Goal: Complete application form

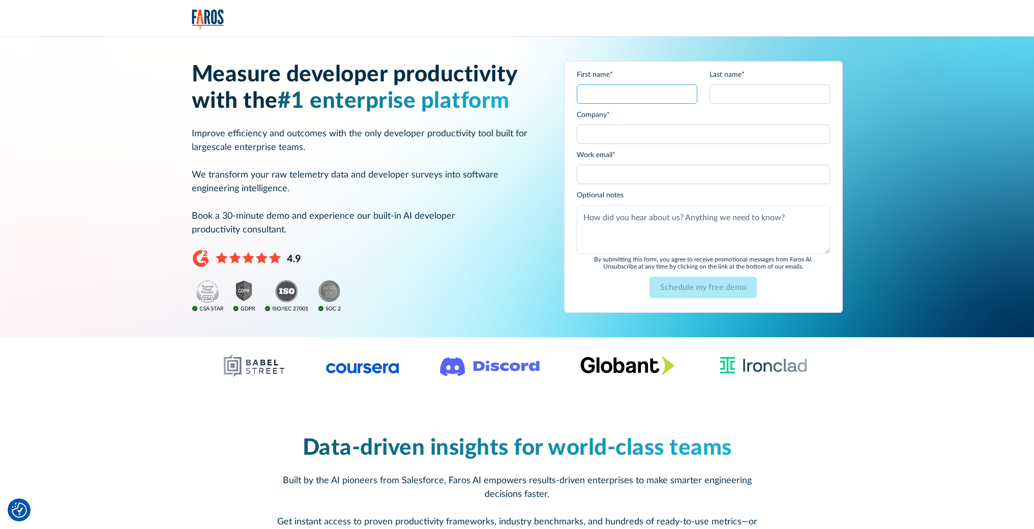
click at [621, 101] on input "First name *" at bounding box center [637, 93] width 121 height 19
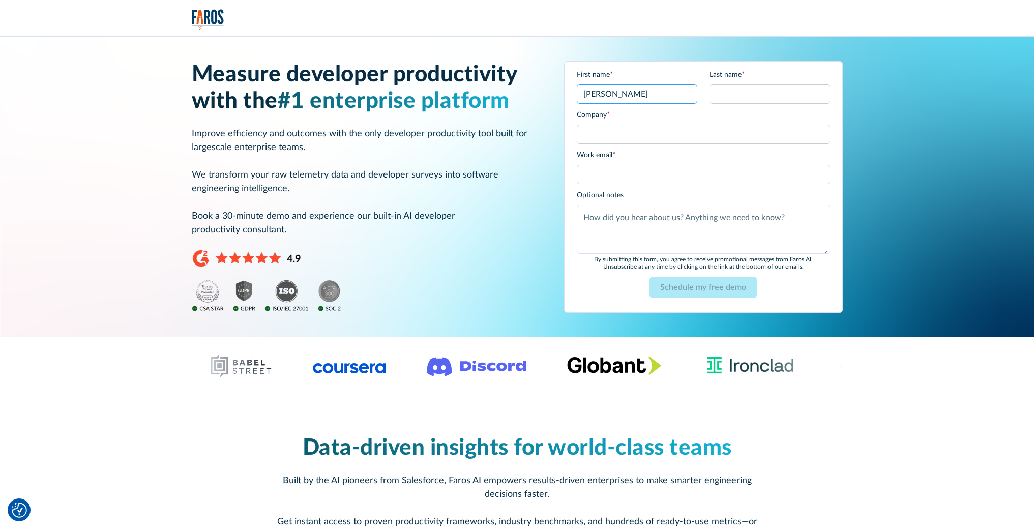
type input "[PERSON_NAME]"
type input "T"
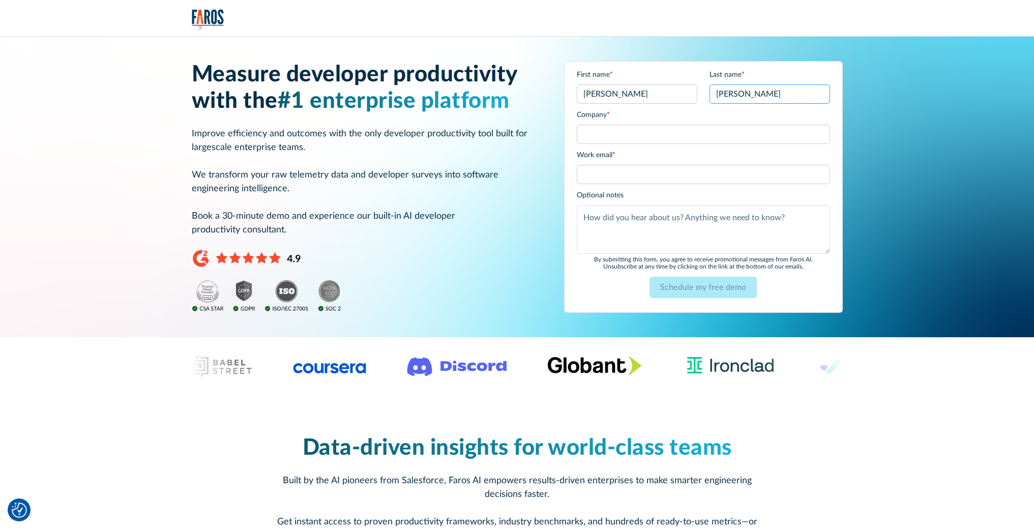
type input "[PERSON_NAME]"
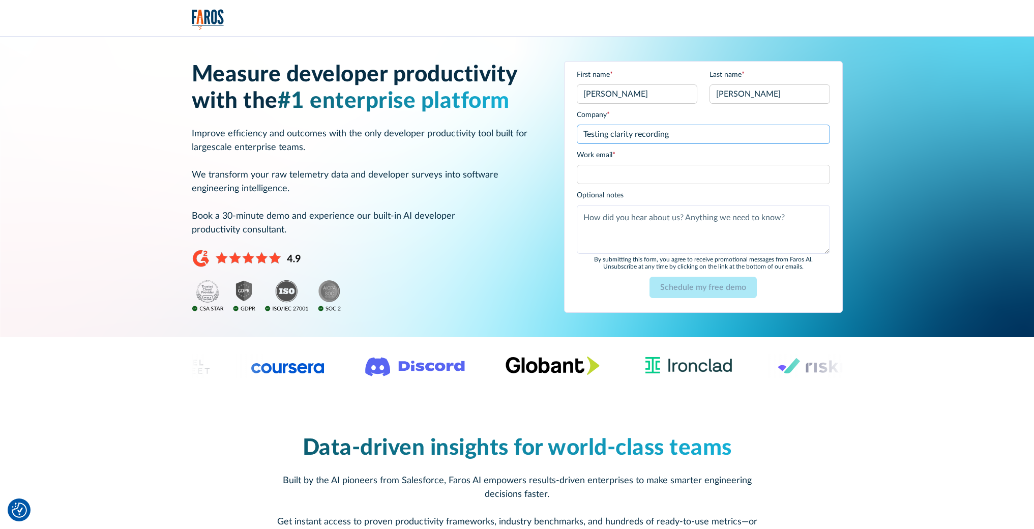
type input "Testing clarity recording"
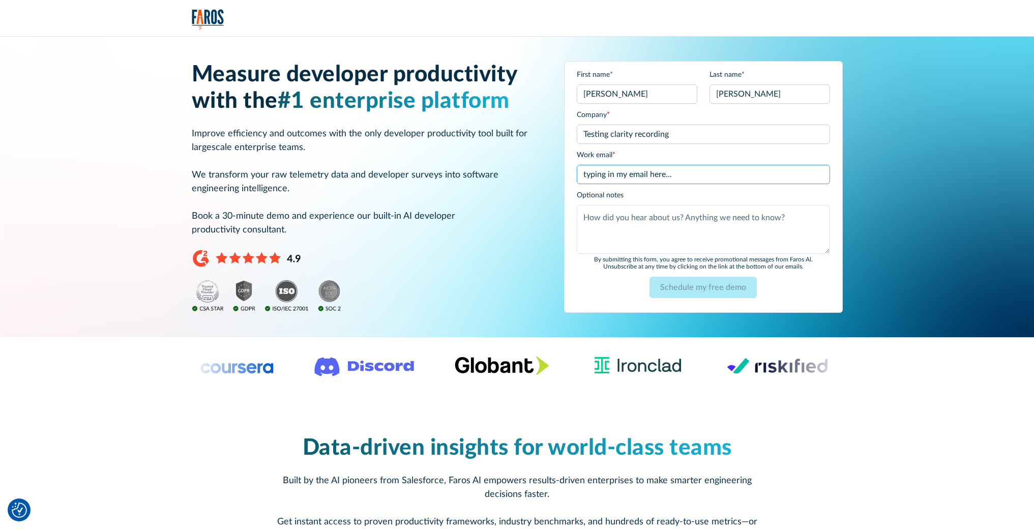
type input "typing in my email here..."
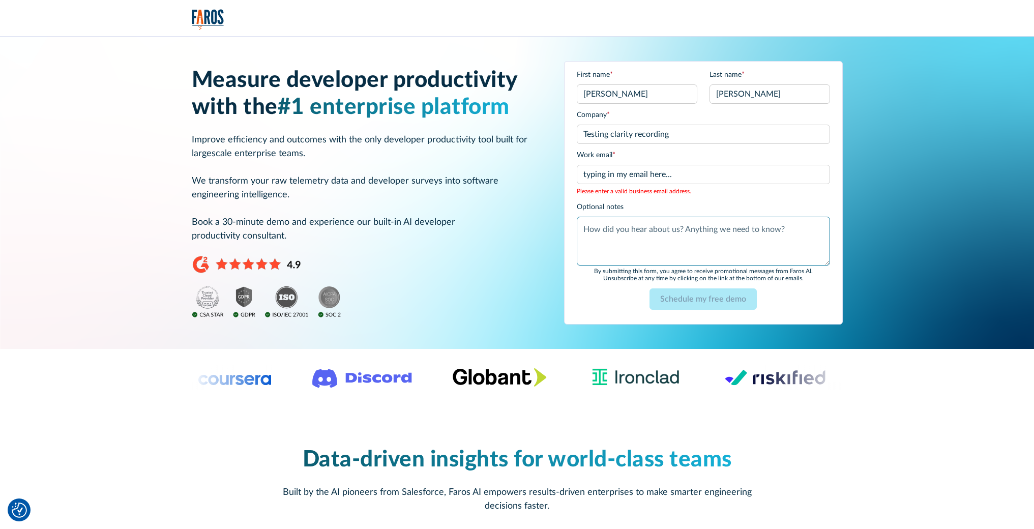
click at [650, 227] on textarea "Anything else?" at bounding box center [703, 241] width 253 height 49
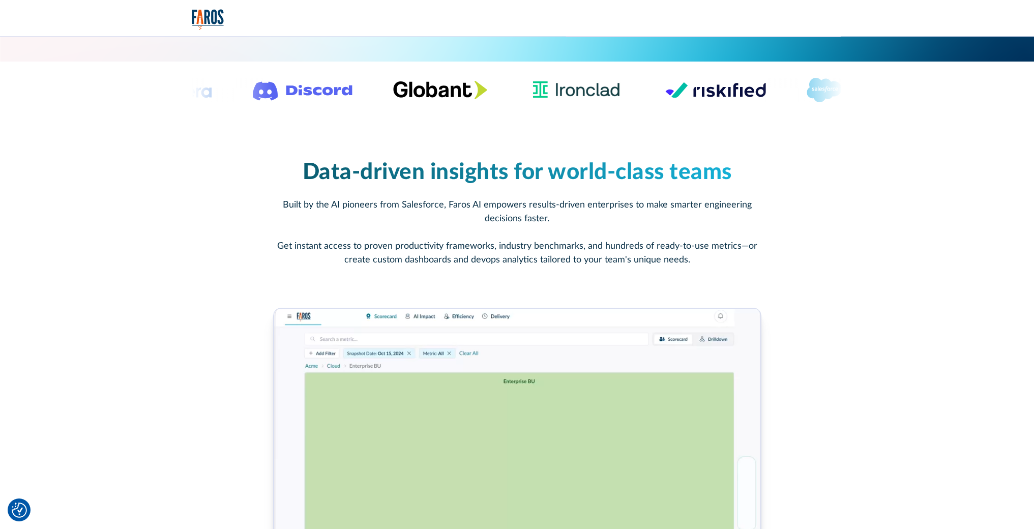
scroll to position [496, 0]
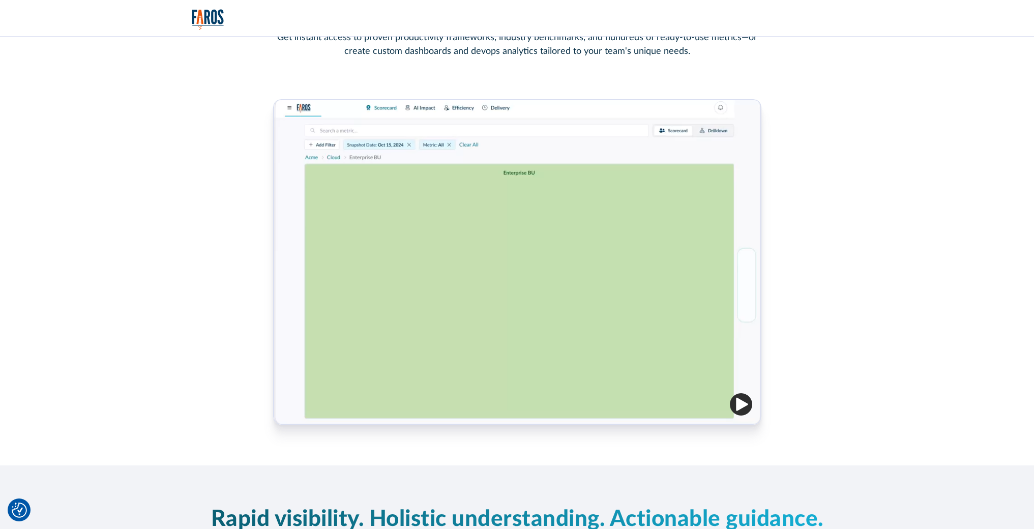
type textarea "typing in some notes..."
click at [742, 402] on img "button" at bounding box center [741, 404] width 22 height 22
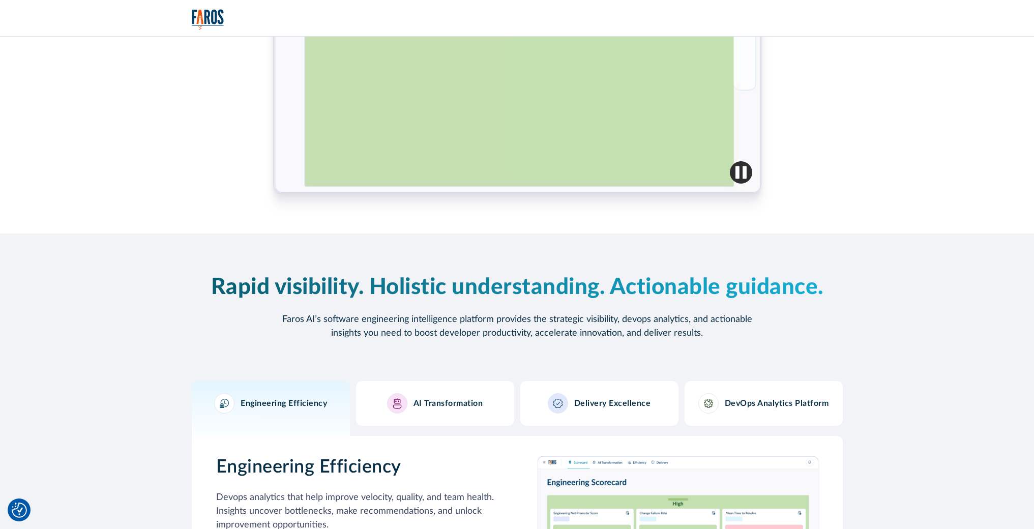
scroll to position [914, 0]
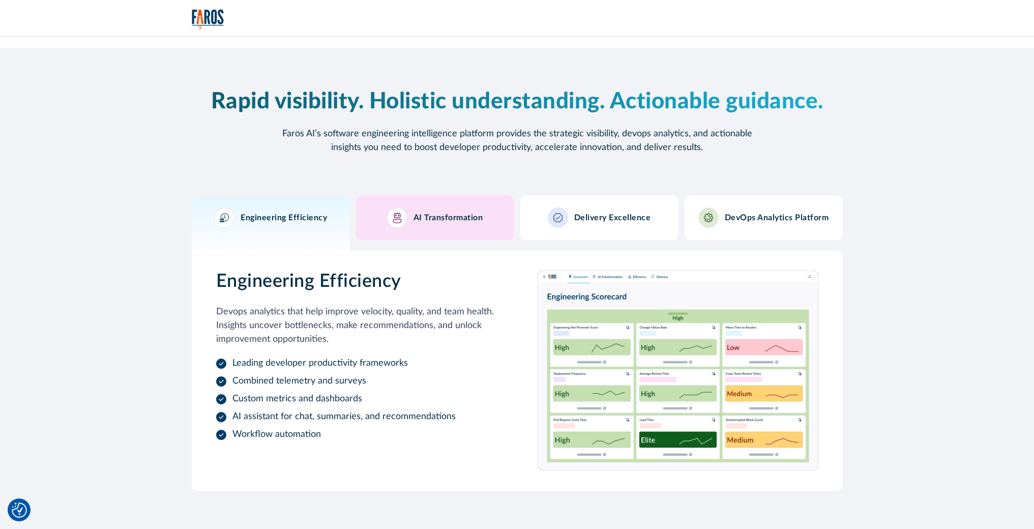
click at [444, 225] on div "AI Transformation" at bounding box center [435, 218] width 96 height 20
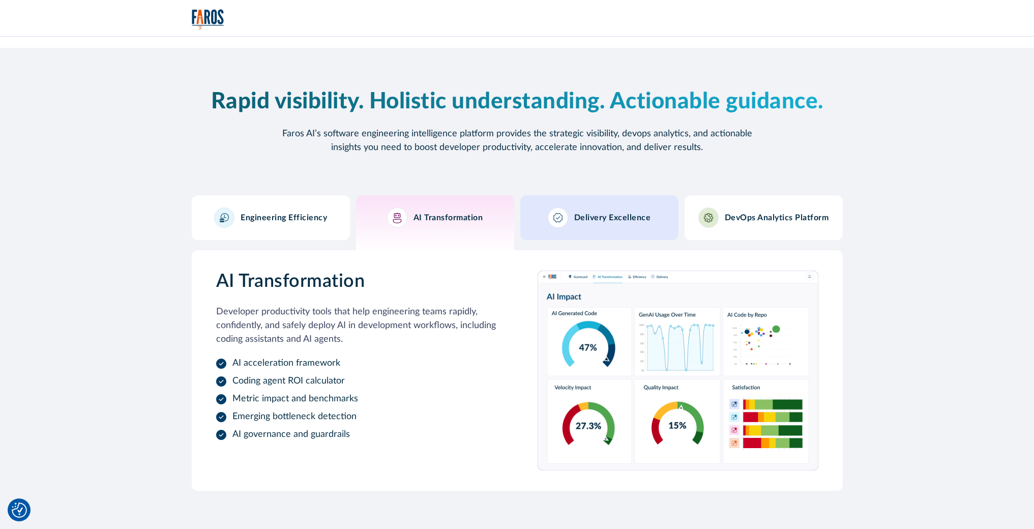
click at [592, 218] on h3 "Delivery Excellence" at bounding box center [612, 218] width 77 height 10
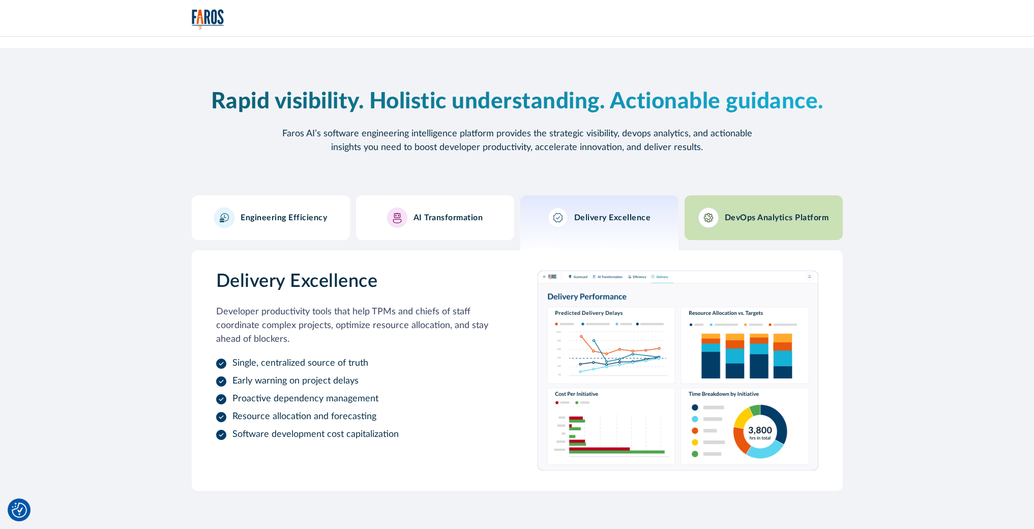
click at [739, 215] on h3 "DevOps Analytics Platform" at bounding box center [777, 218] width 104 height 10
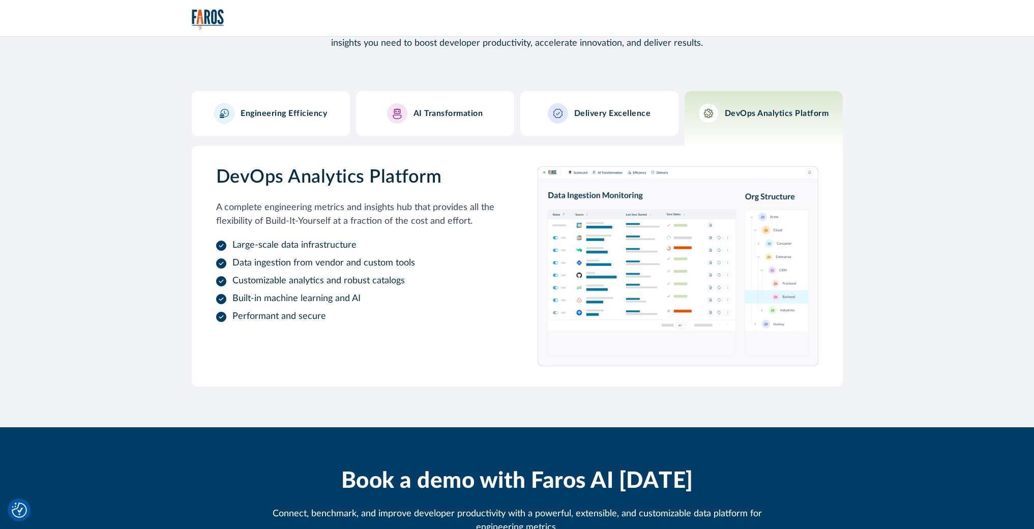
scroll to position [1184, 0]
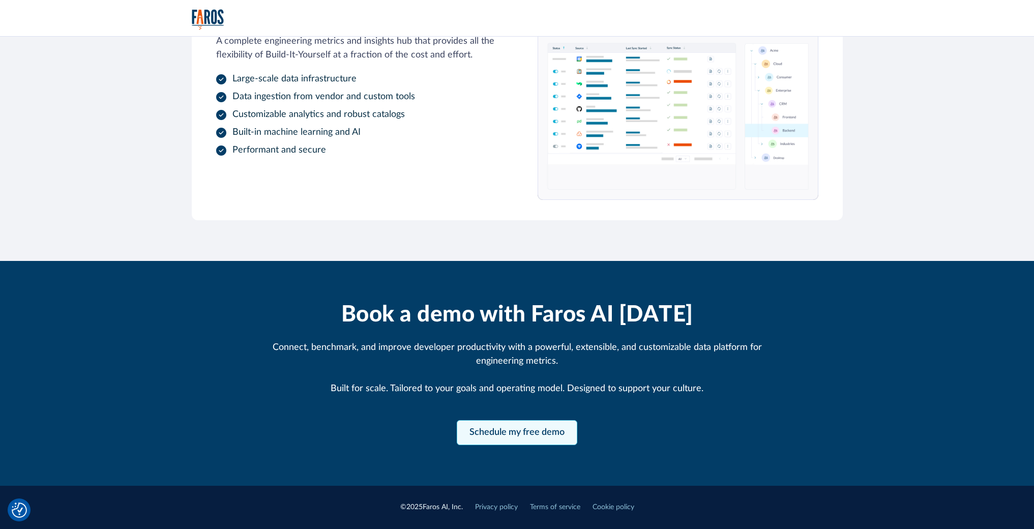
click at [555, 434] on link "Schedule my free demo" at bounding box center [517, 432] width 121 height 25
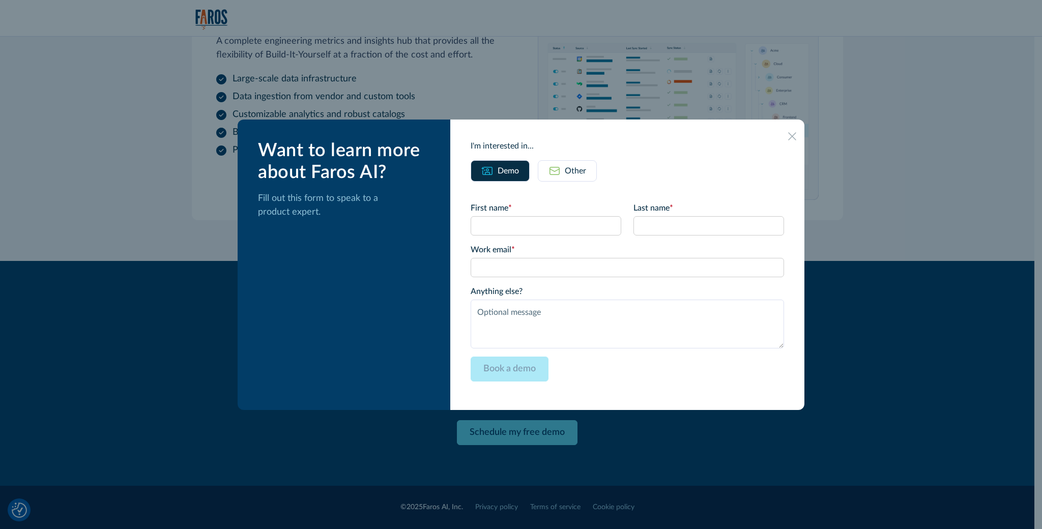
click at [788, 140] on div at bounding box center [792, 136] width 8 height 8
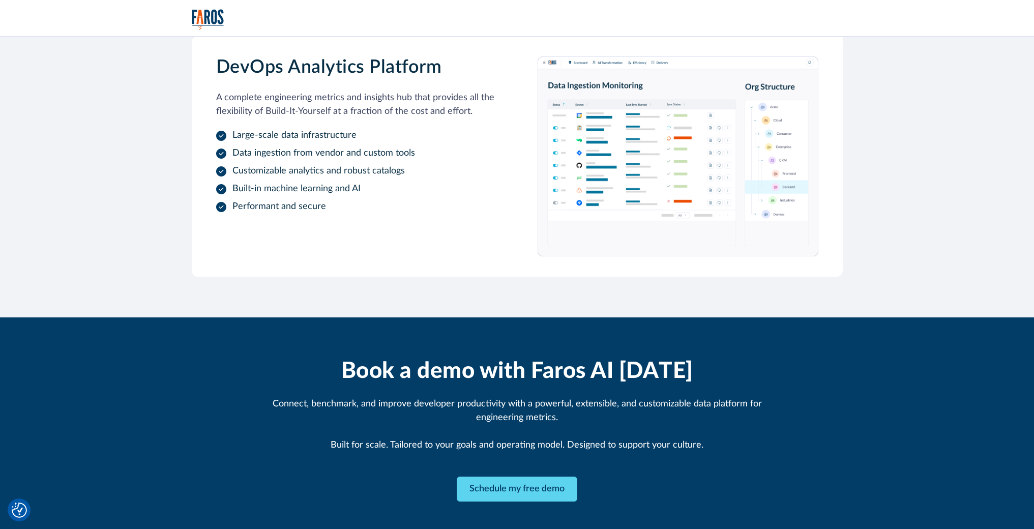
scroll to position [1119, 0]
